Goal: Task Accomplishment & Management: Manage account settings

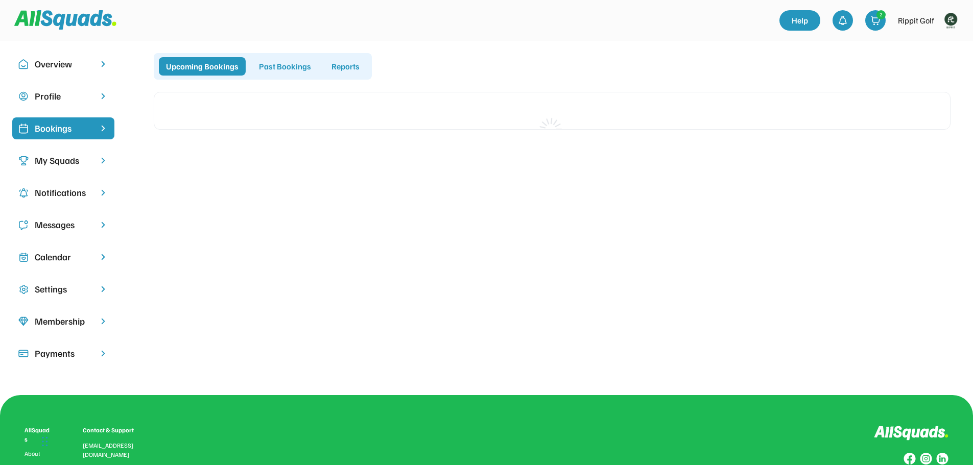
click at [951, 19] on img at bounding box center [951, 20] width 20 height 20
click at [941, 41] on link "Profile" at bounding box center [937, 45] width 60 height 20
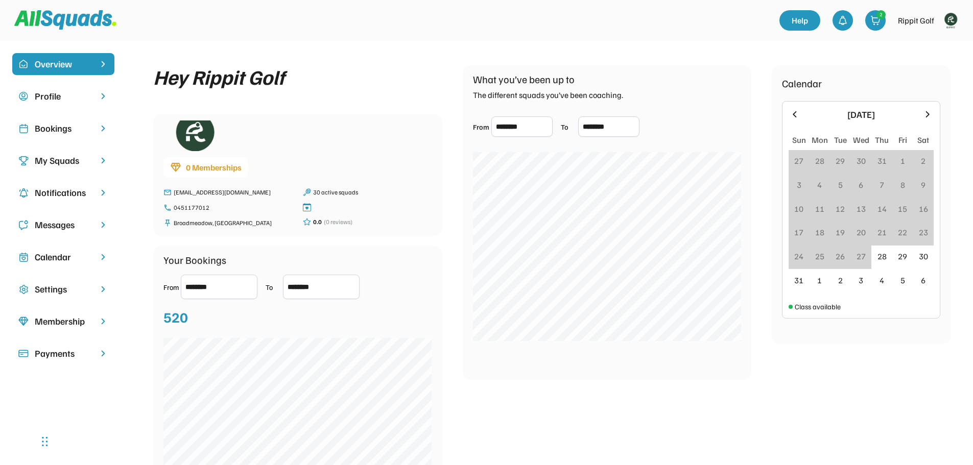
click at [64, 136] on div "Bookings" at bounding box center [63, 128] width 102 height 22
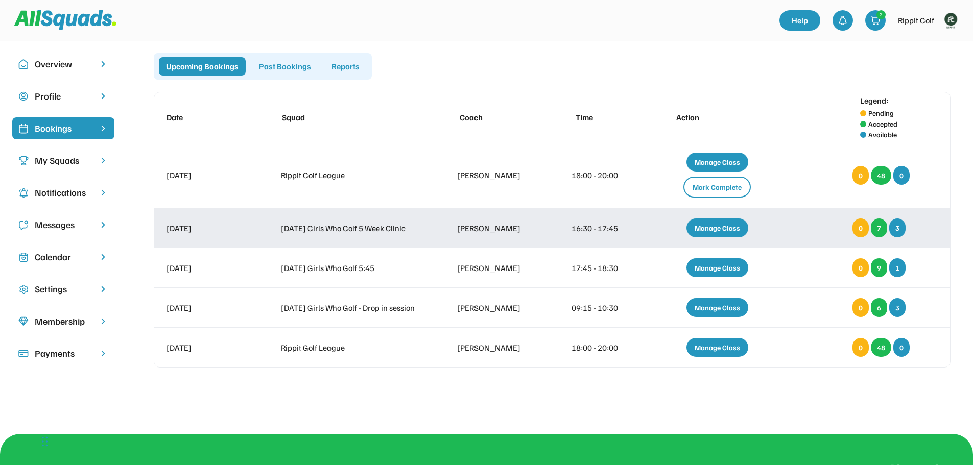
click at [710, 228] on div "Manage Class" at bounding box center [718, 228] width 62 height 19
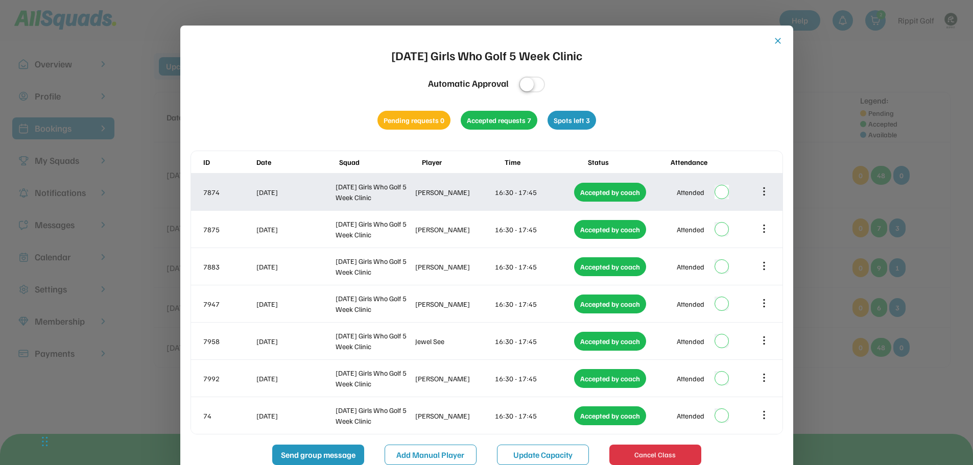
click at [763, 190] on icon at bounding box center [764, 191] width 11 height 11
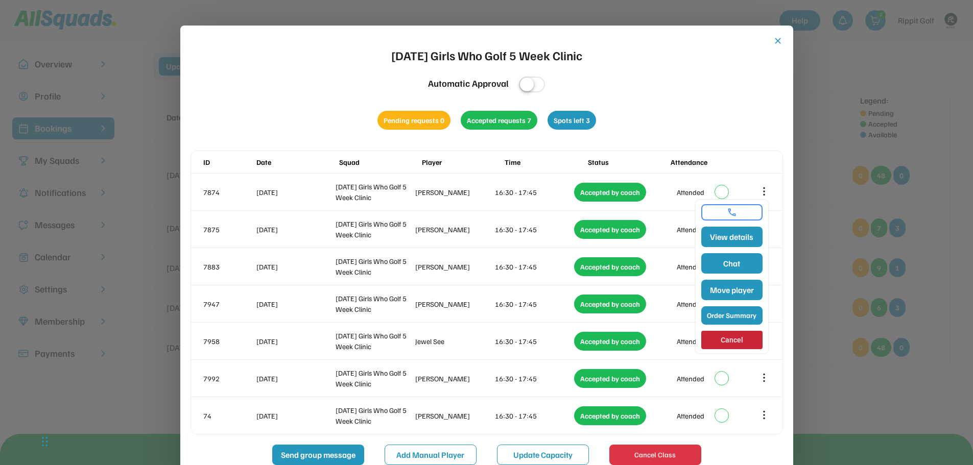
click at [726, 315] on button "Order Summary" at bounding box center [731, 316] width 61 height 18
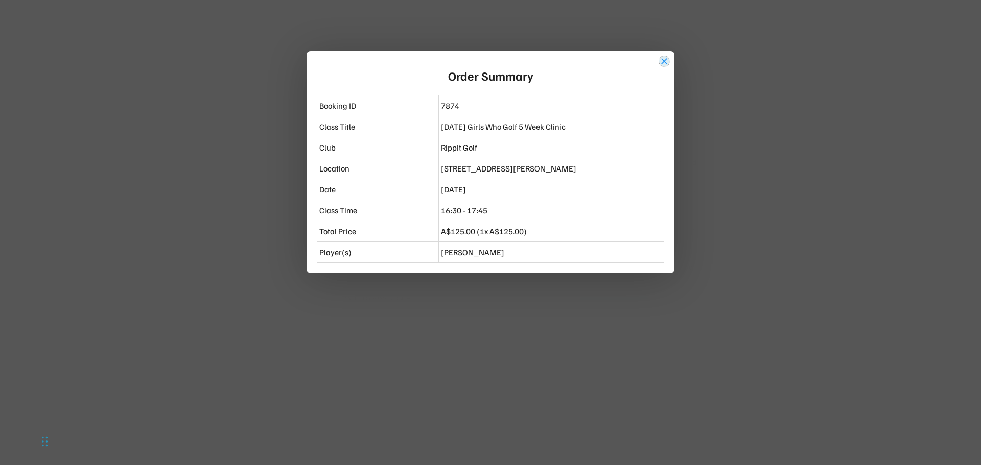
click at [663, 62] on button "close" at bounding box center [664, 61] width 10 height 10
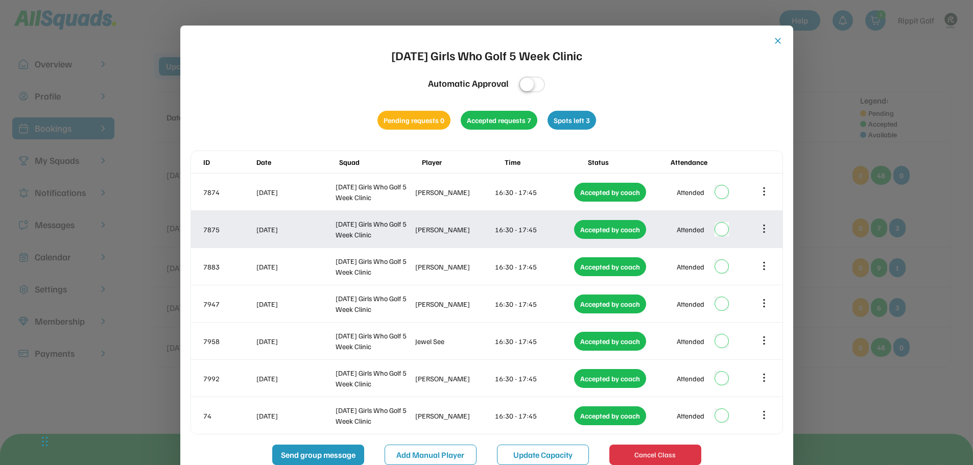
click at [766, 232] on icon at bounding box center [764, 228] width 11 height 11
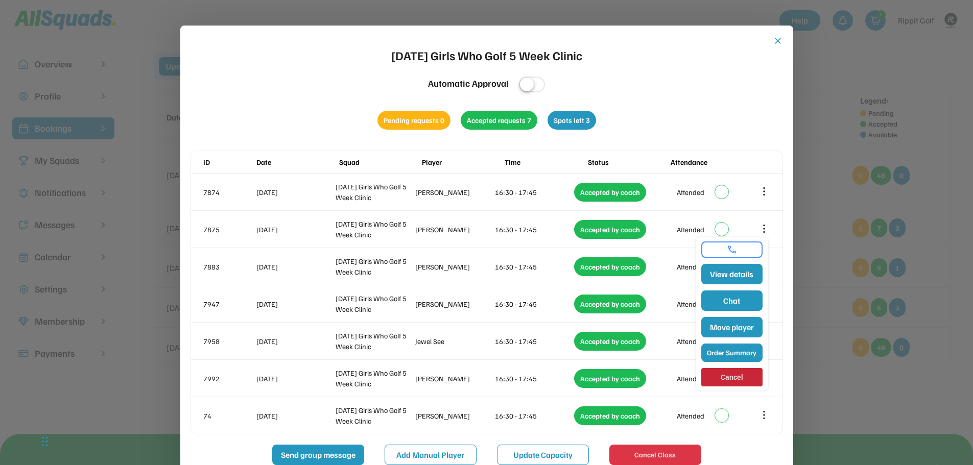
click at [734, 350] on button "Order Summary" at bounding box center [731, 353] width 61 height 18
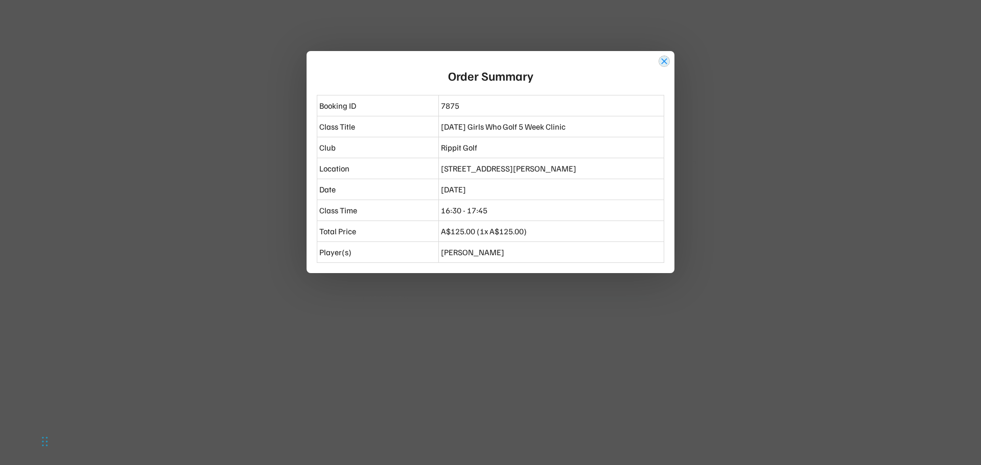
click at [665, 62] on button "close" at bounding box center [664, 61] width 10 height 10
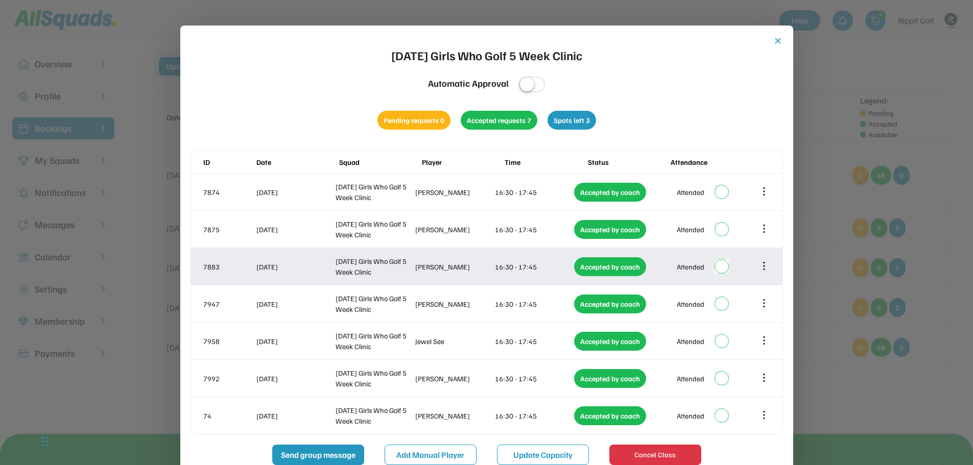
click at [763, 269] on icon at bounding box center [764, 266] width 11 height 11
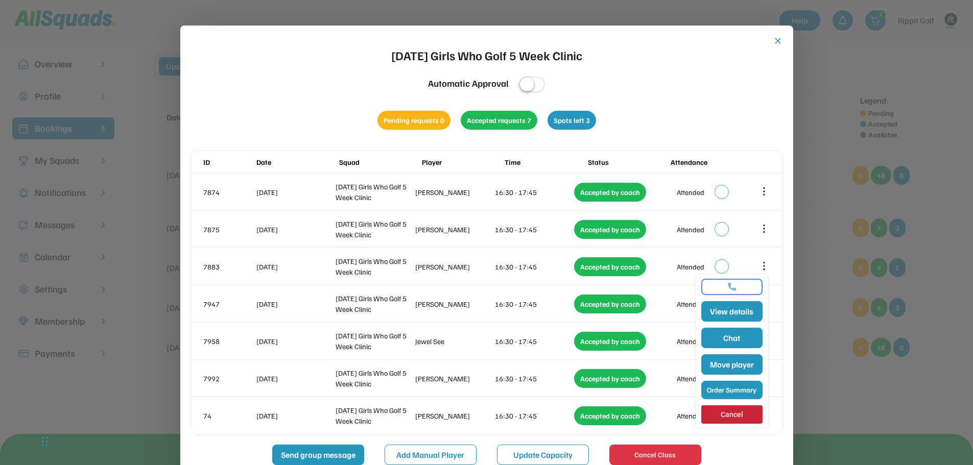
click at [735, 390] on button "Order Summary" at bounding box center [731, 390] width 61 height 18
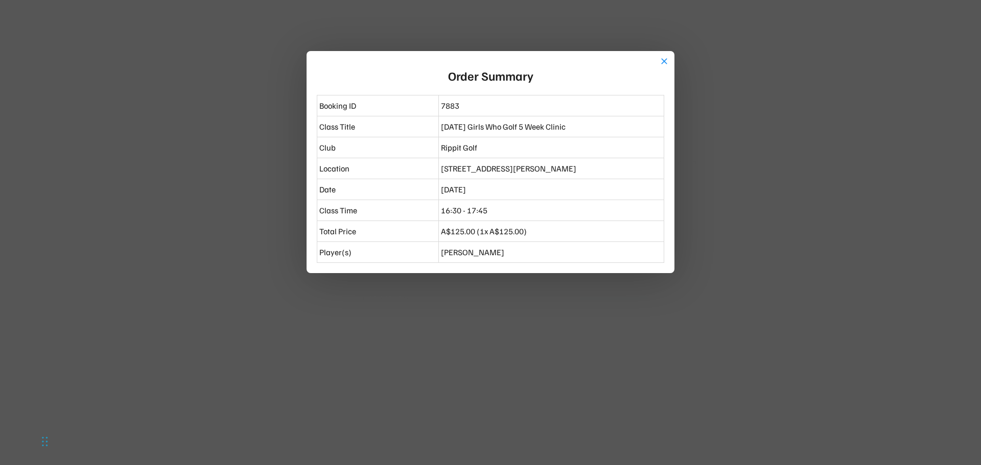
click at [657, 58] on div "close Order Summary Booking ID 7883 Class Title [DATE] Girls Who Golf 5 Week Cl…" at bounding box center [491, 162] width 368 height 222
click at [665, 61] on button "close" at bounding box center [664, 61] width 10 height 10
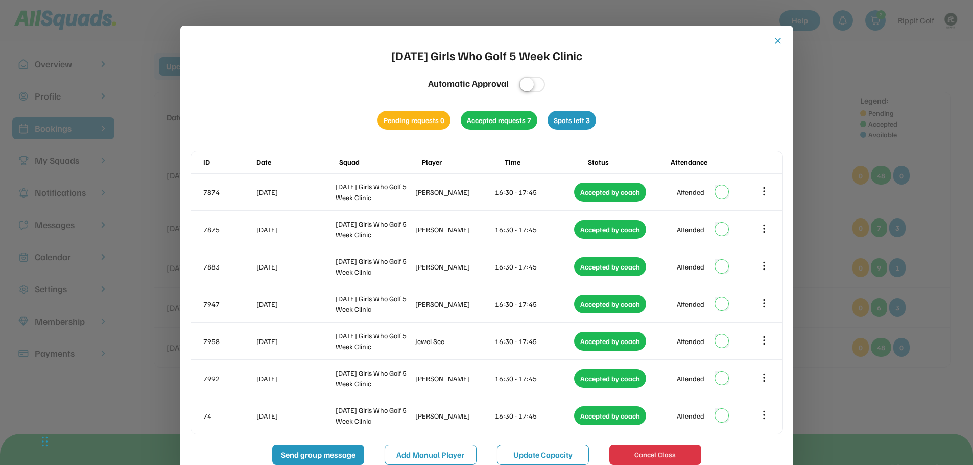
click at [774, 44] on button "close" at bounding box center [778, 41] width 10 height 10
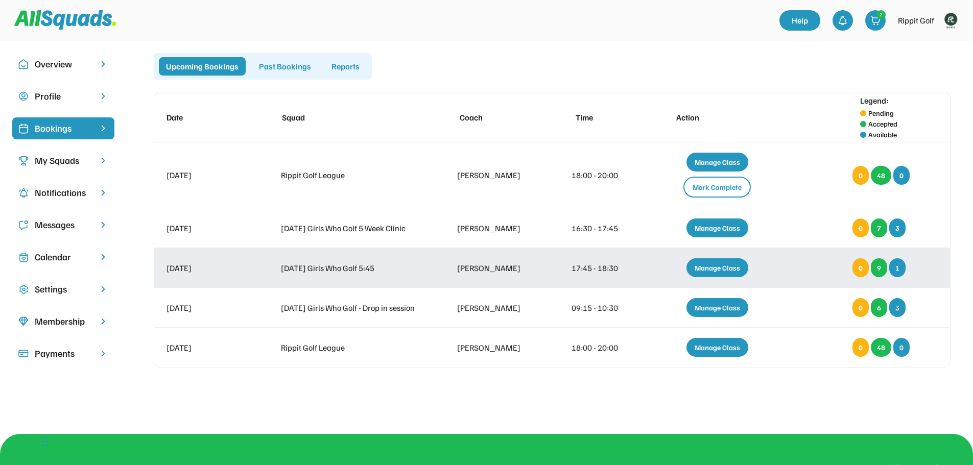
click at [724, 264] on div "Manage Class" at bounding box center [718, 267] width 62 height 19
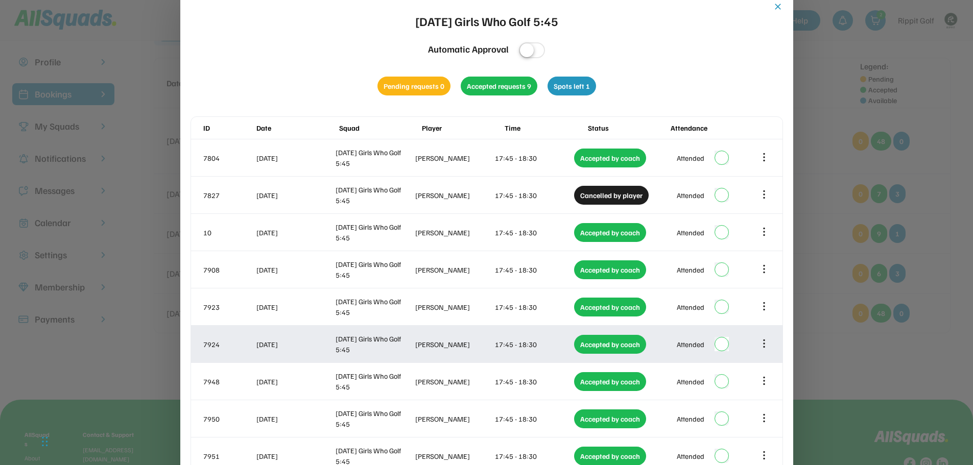
scroll to position [20, 0]
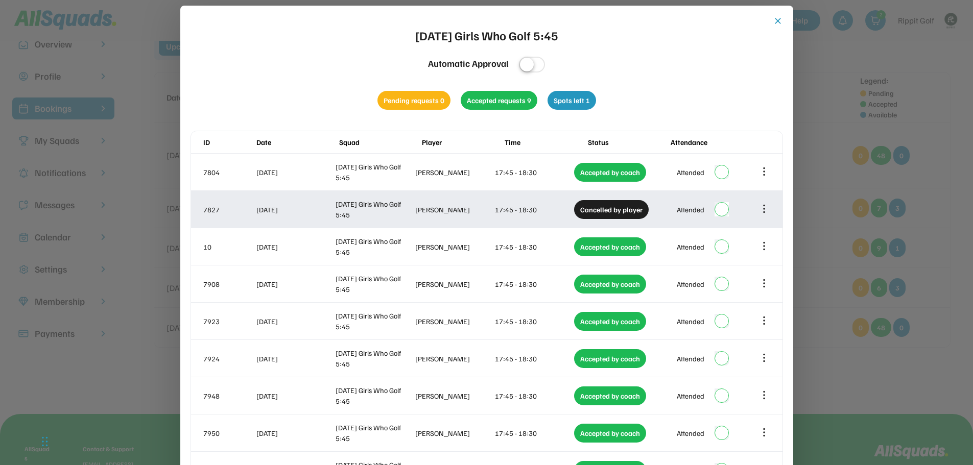
click at [764, 208] on icon at bounding box center [764, 209] width 0 height 7
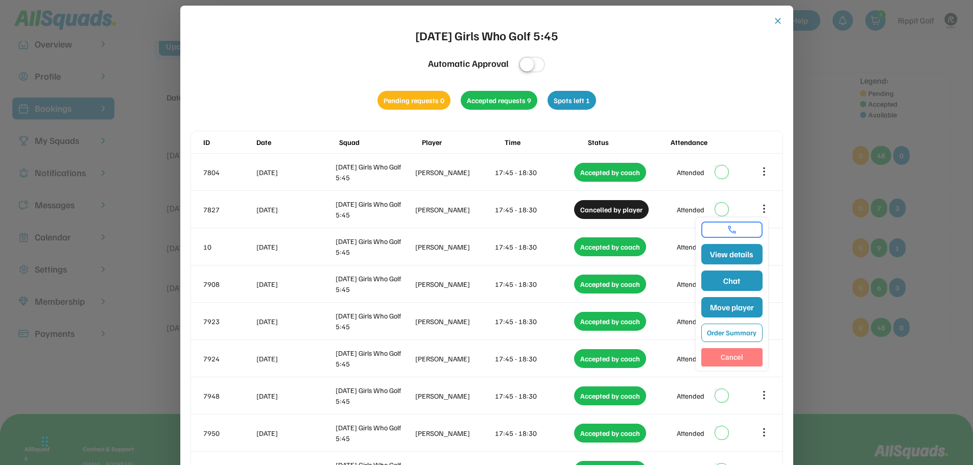
click at [736, 352] on button "Cancel" at bounding box center [731, 357] width 61 height 18
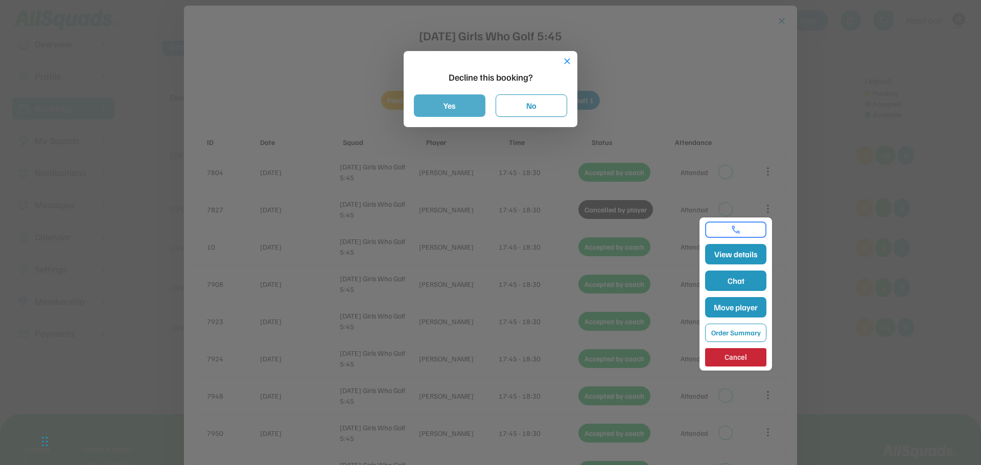
click at [442, 112] on button "Yes" at bounding box center [450, 106] width 72 height 22
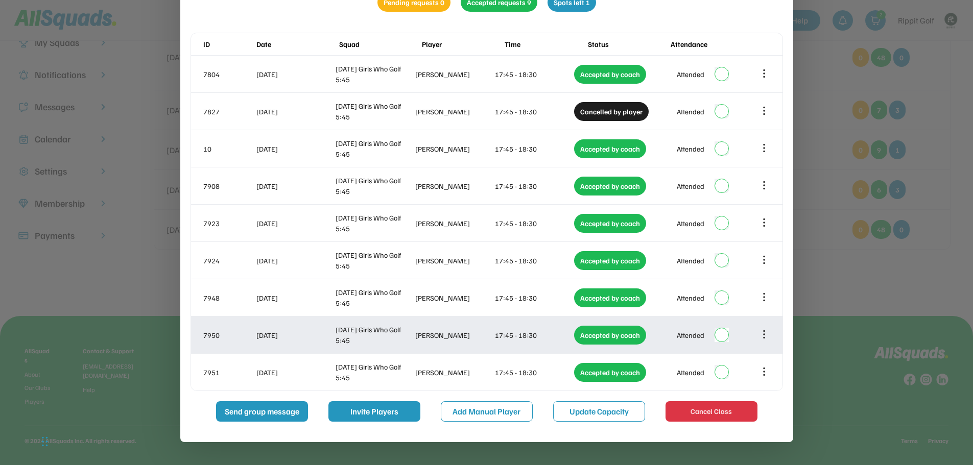
scroll to position [122, 0]
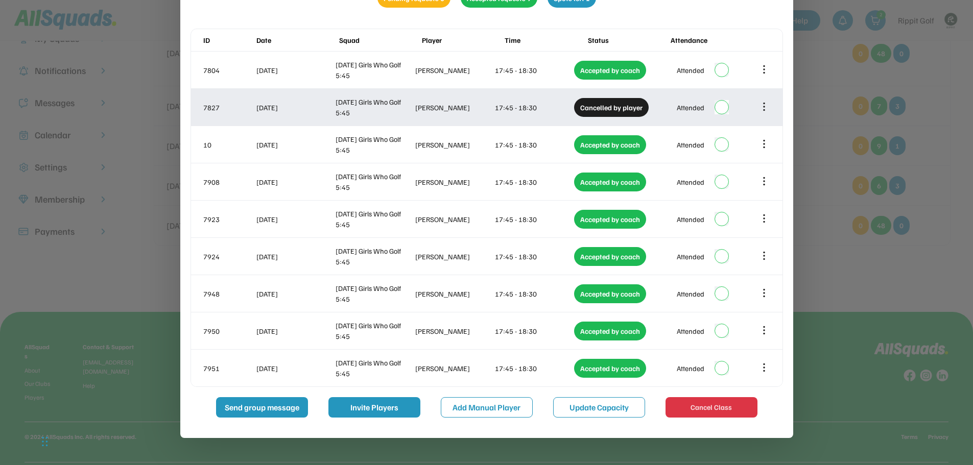
click at [766, 108] on icon at bounding box center [764, 106] width 11 height 11
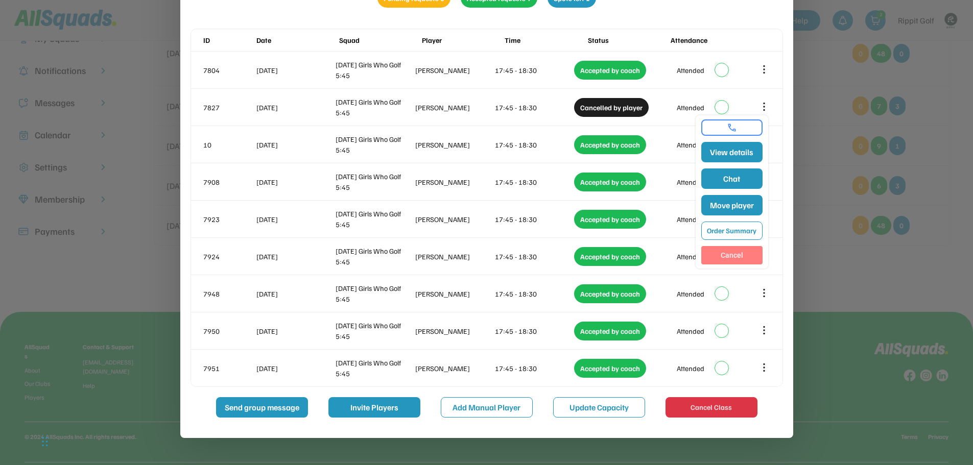
click at [731, 254] on button "Cancel" at bounding box center [731, 255] width 61 height 18
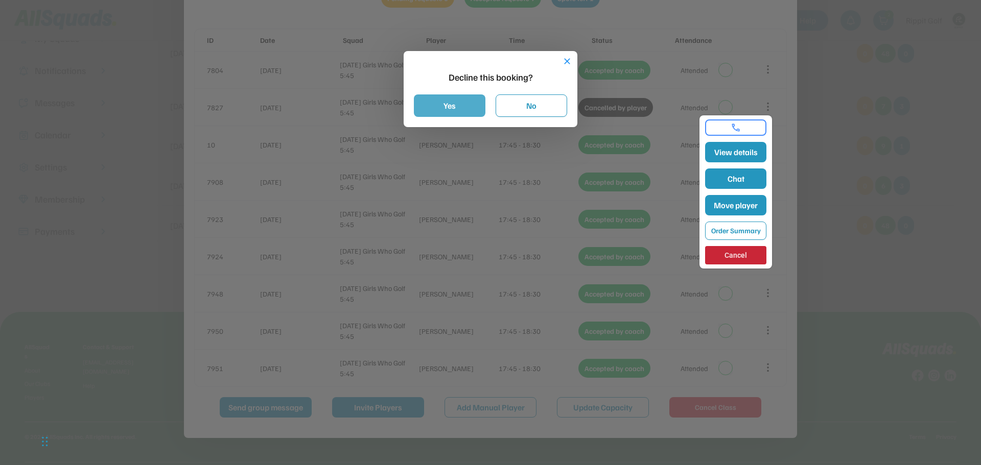
click at [449, 98] on button "Yes" at bounding box center [450, 106] width 72 height 22
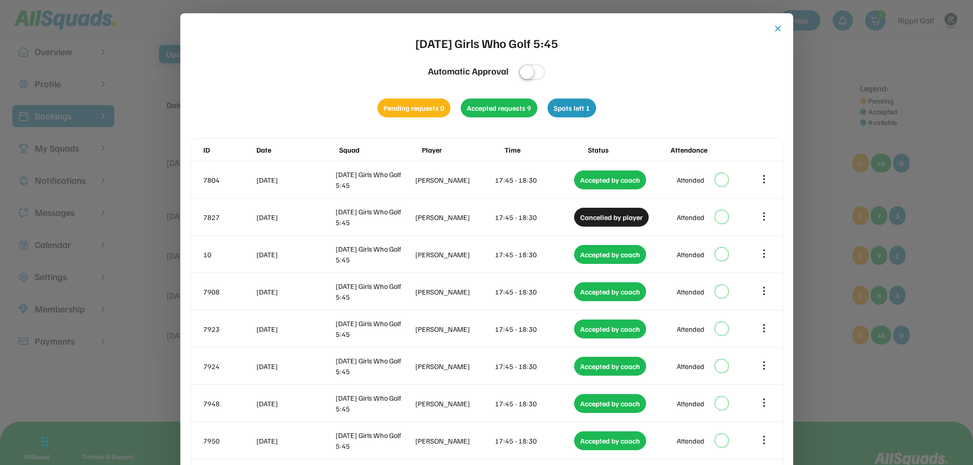
scroll to position [0, 0]
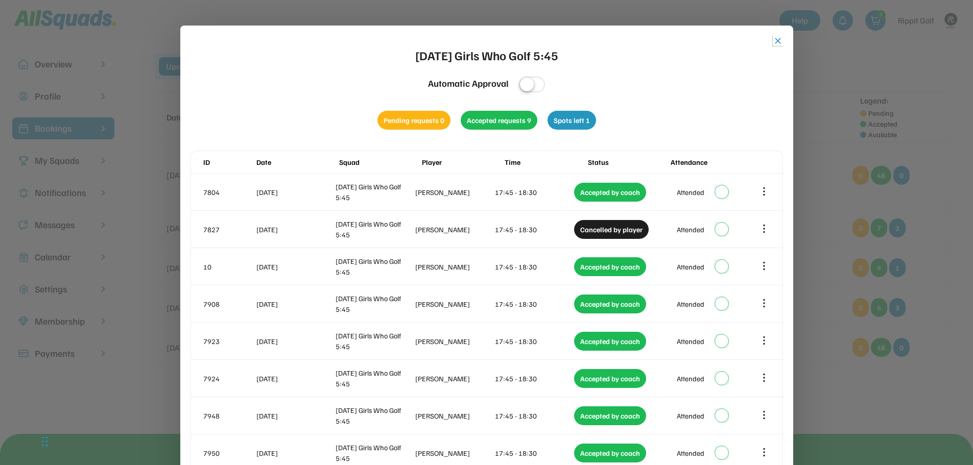
click at [777, 39] on button "close" at bounding box center [778, 41] width 10 height 10
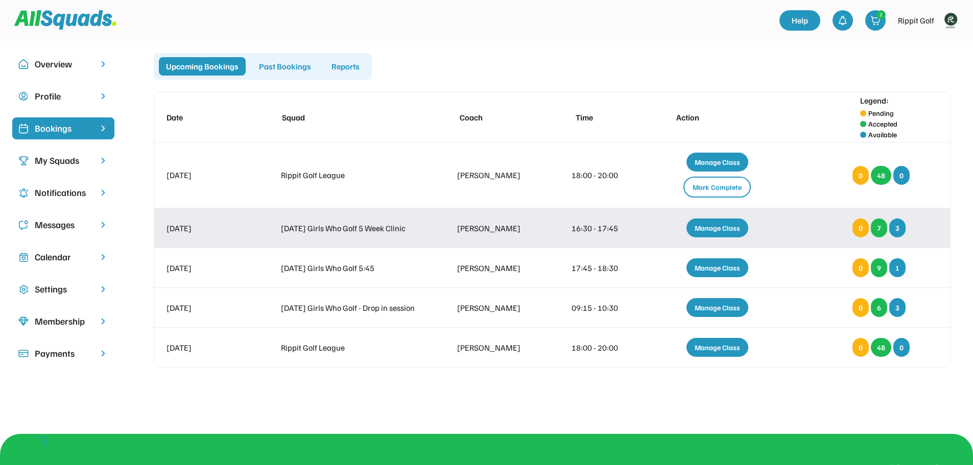
click at [716, 229] on div "Manage Class" at bounding box center [718, 228] width 62 height 19
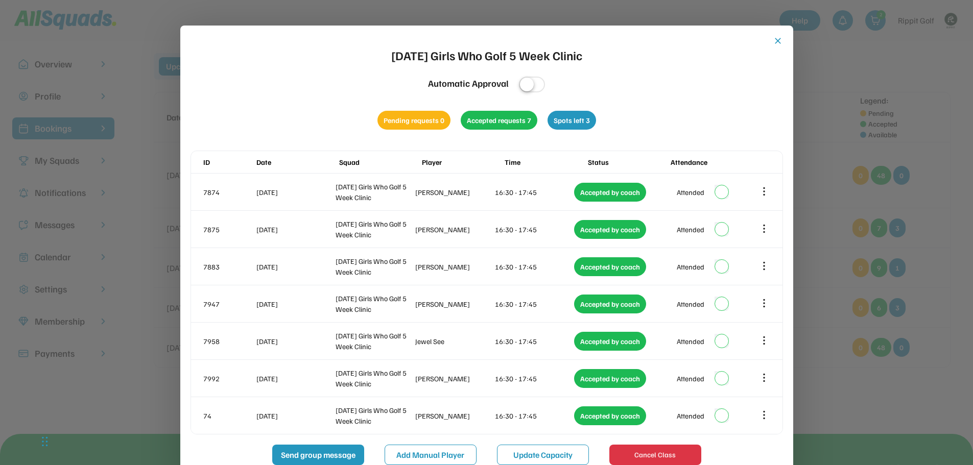
click at [777, 42] on button "close" at bounding box center [778, 41] width 10 height 10
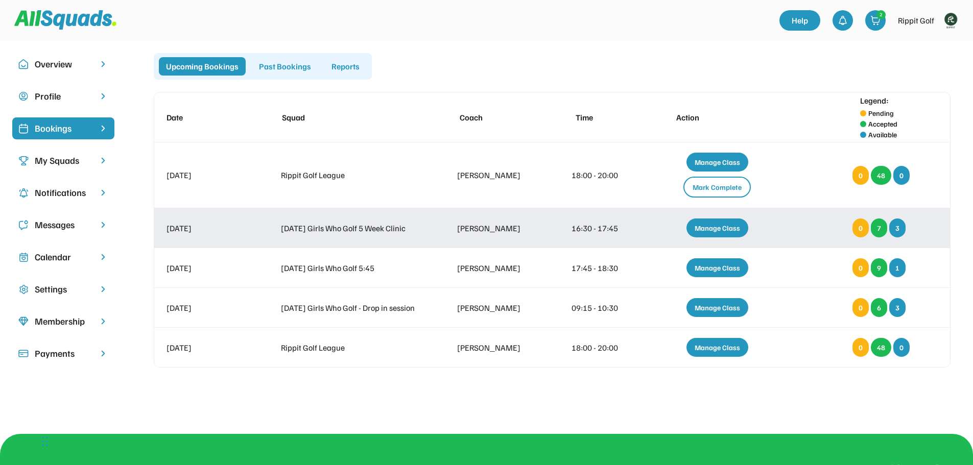
click at [724, 228] on div "Manage Class" at bounding box center [718, 228] width 62 height 19
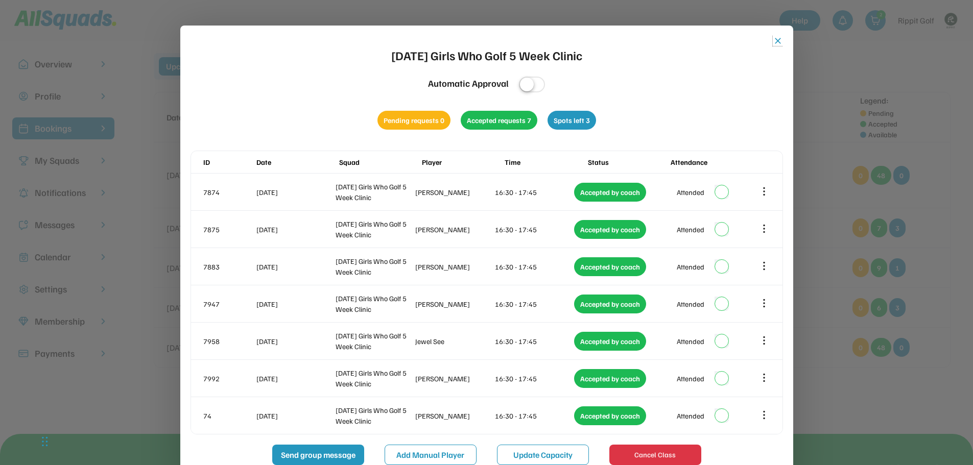
click at [777, 39] on button "close" at bounding box center [778, 41] width 10 height 10
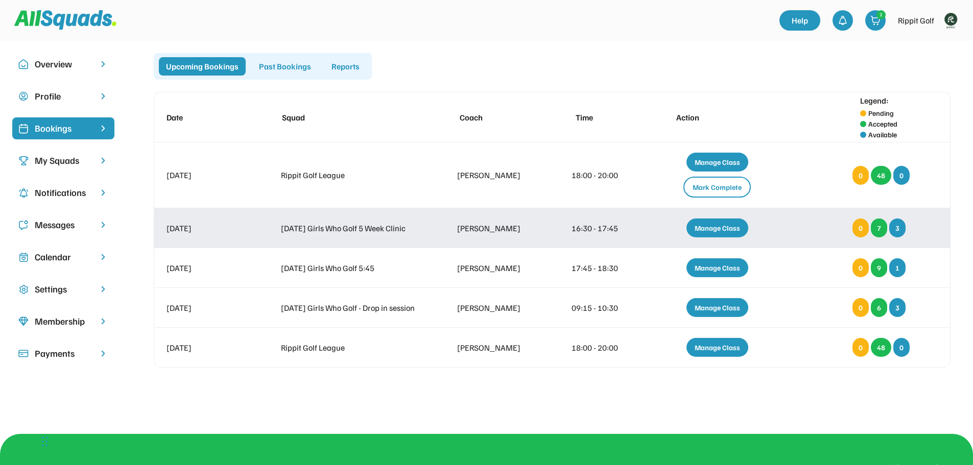
click at [717, 229] on div "Manage Class" at bounding box center [718, 228] width 62 height 19
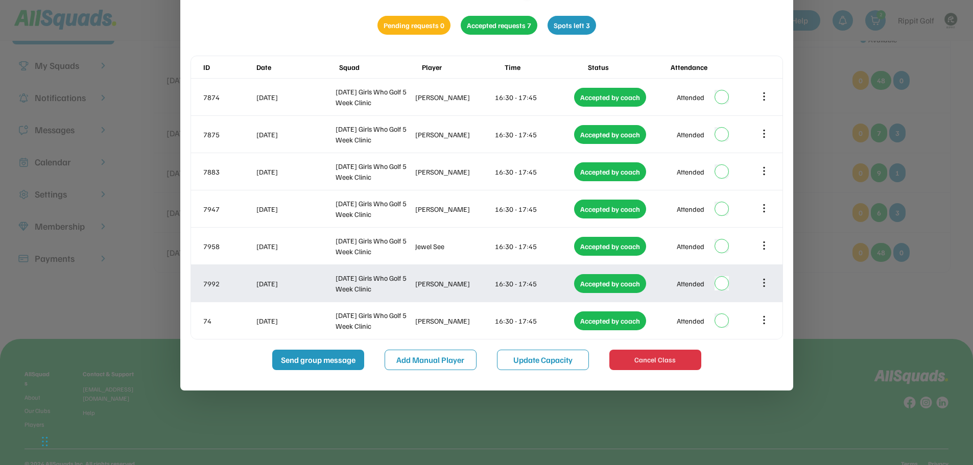
scroll to position [102, 0]
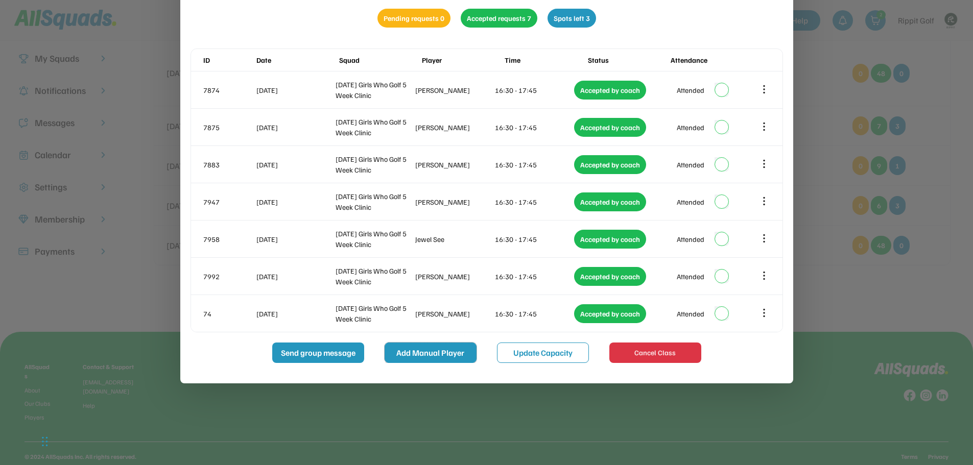
click at [434, 355] on button "Add Manual Player" at bounding box center [431, 353] width 92 height 20
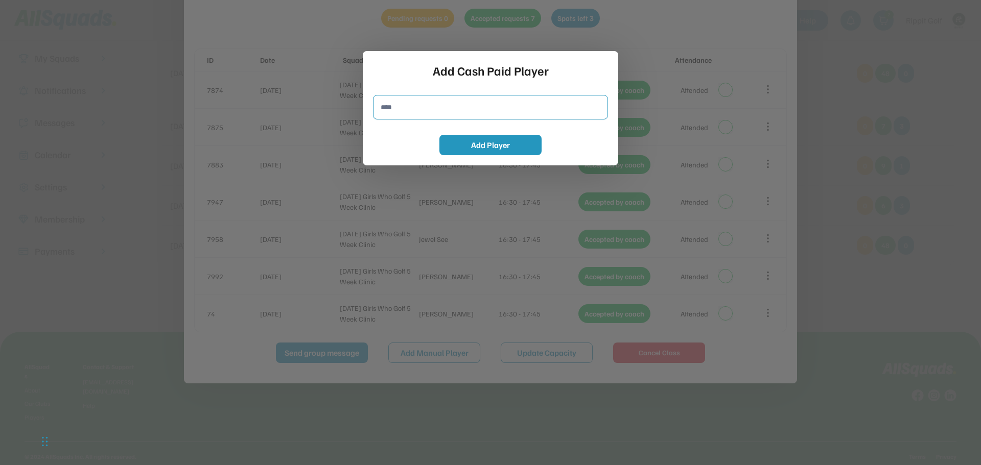
click at [410, 105] on input "input" at bounding box center [490, 107] width 235 height 25
type input "**********"
click at [490, 144] on button "Add Player" at bounding box center [490, 145] width 102 height 20
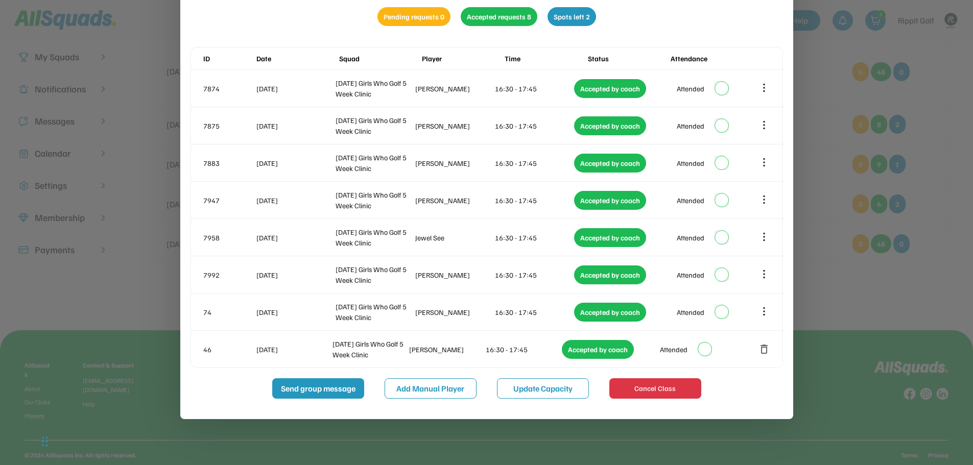
scroll to position [0, 0]
